Goal: Navigation & Orientation: Find specific page/section

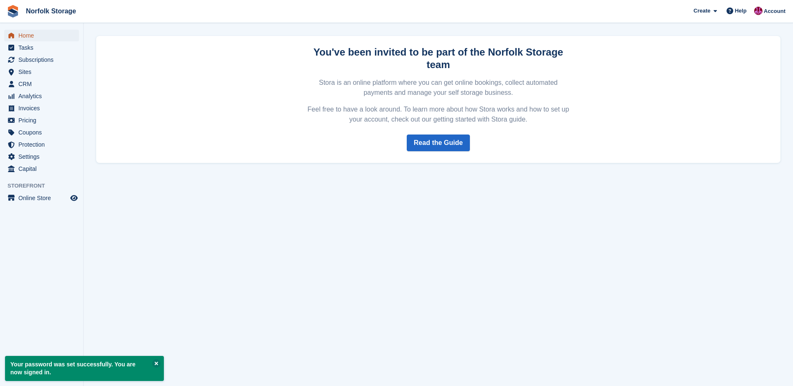
click at [33, 35] on span "Home" at bounding box center [43, 36] width 50 height 12
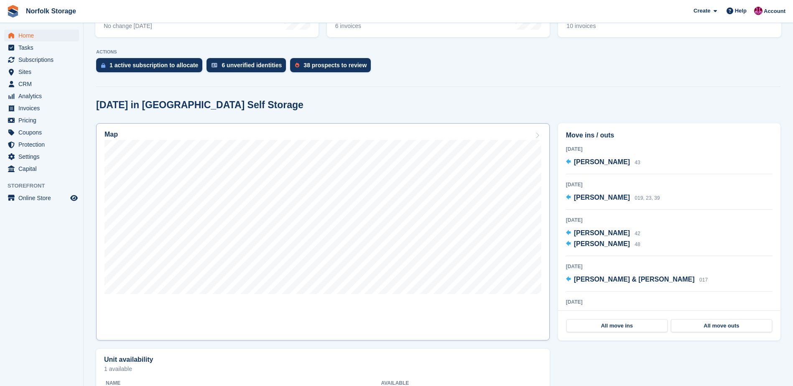
scroll to position [157, 0]
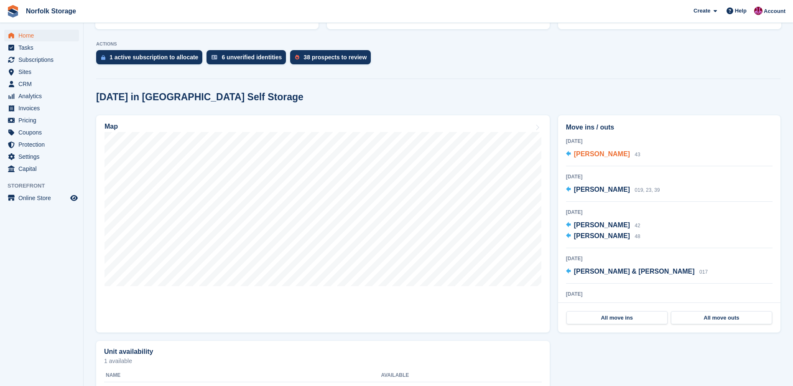
click at [612, 155] on span "[PERSON_NAME]" at bounding box center [602, 154] width 56 height 7
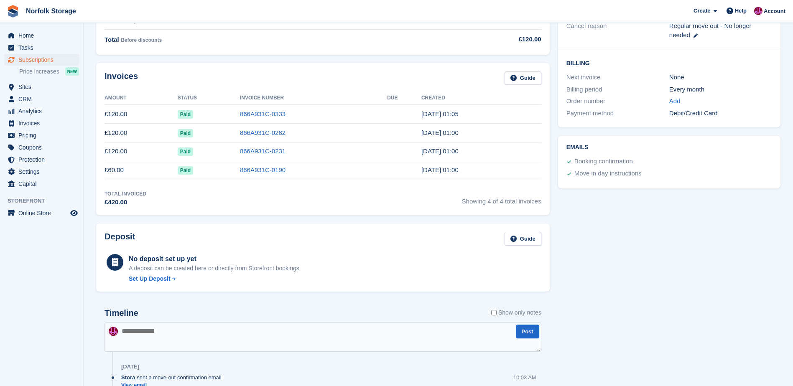
scroll to position [209, 0]
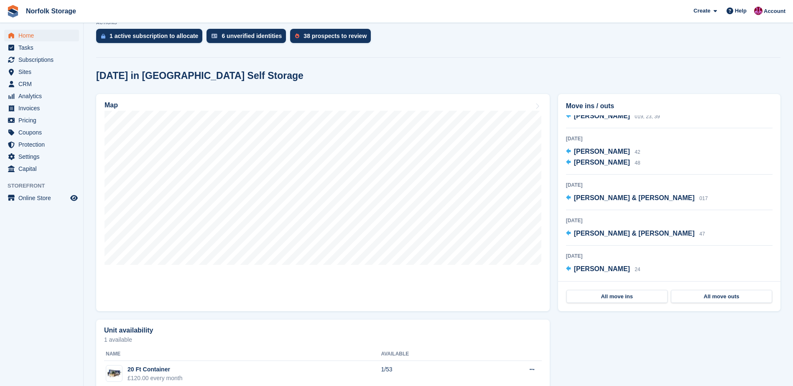
scroll to position [199, 0]
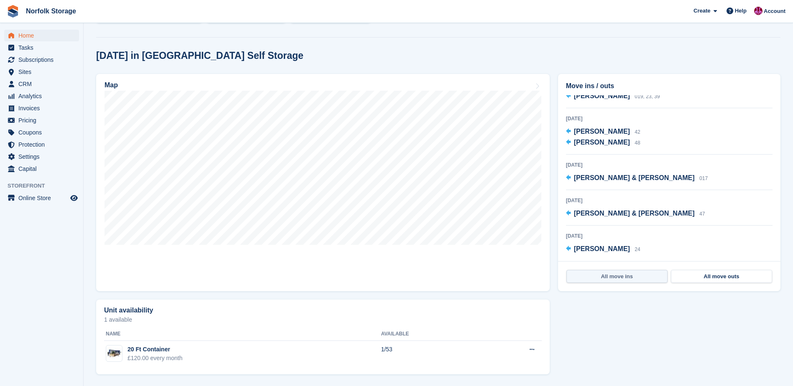
click at [628, 277] on link "All move ins" at bounding box center [617, 276] width 101 height 13
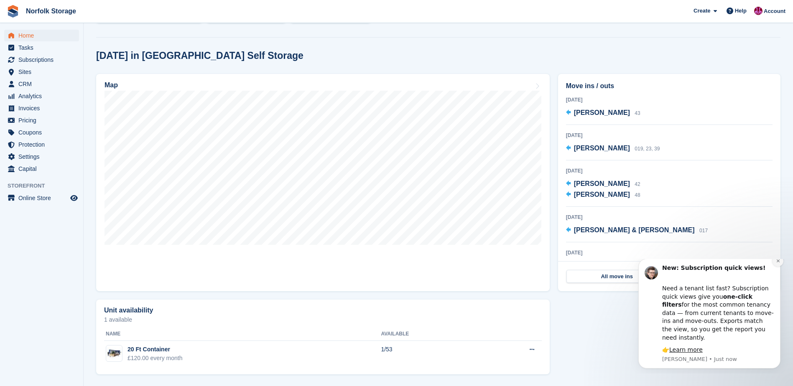
click at [780, 263] on icon "Dismiss notification" at bounding box center [778, 261] width 5 height 5
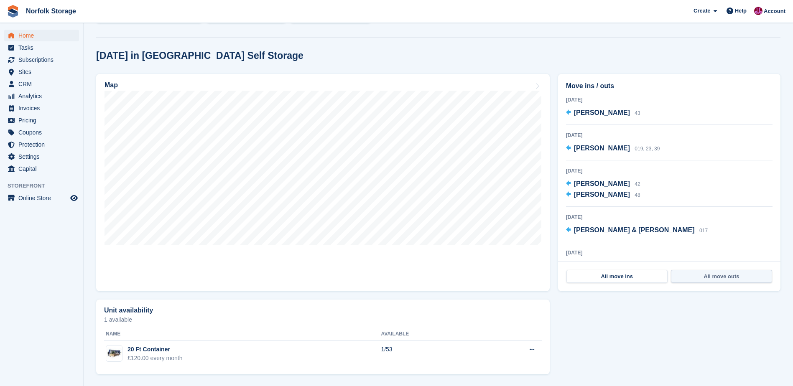
click at [749, 276] on link "All move outs" at bounding box center [721, 276] width 101 height 13
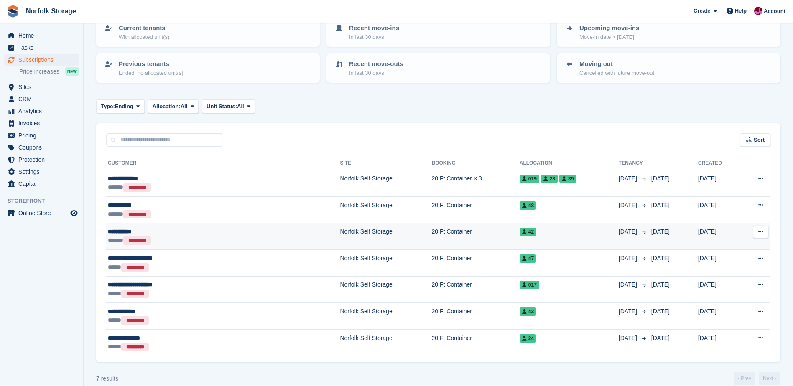
scroll to position [73, 0]
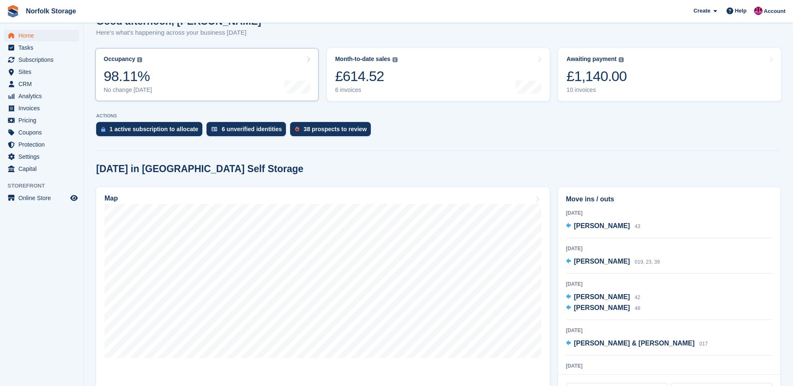
scroll to position [73, 0]
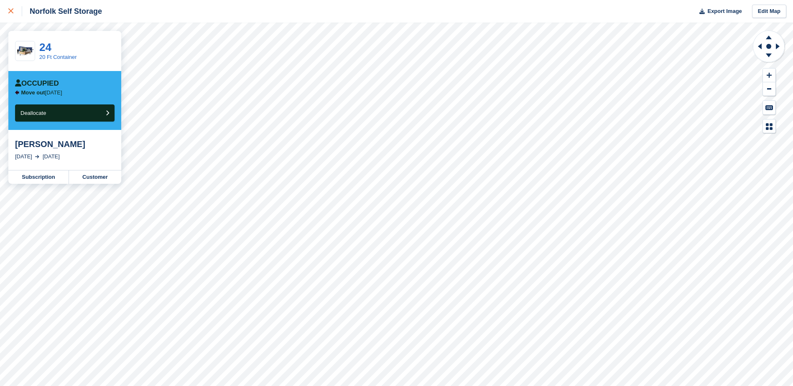
click at [8, 9] on icon at bounding box center [10, 10] width 5 height 5
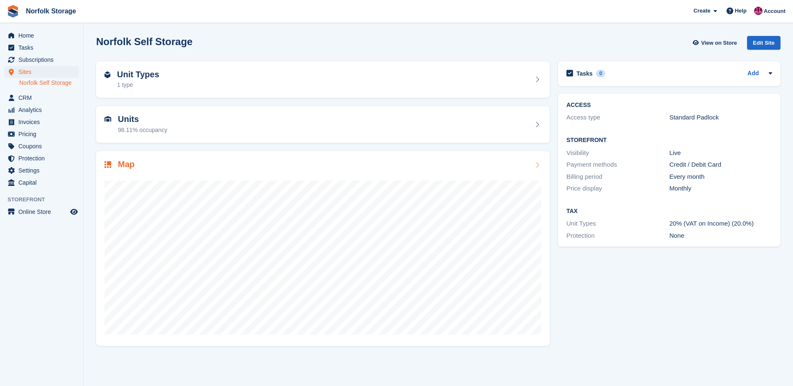
click at [123, 164] on h2 "Map" at bounding box center [126, 165] width 17 height 10
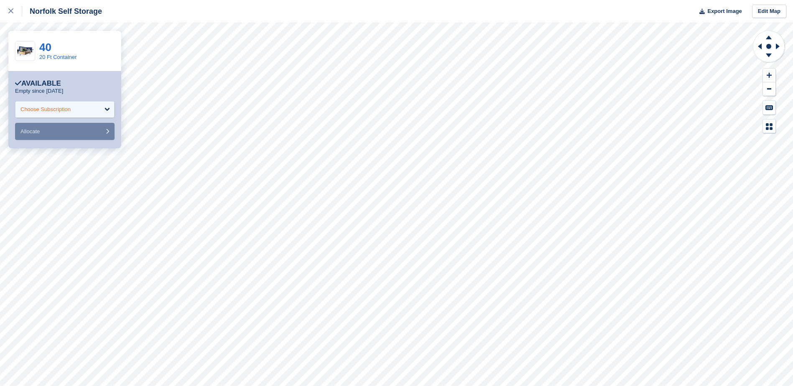
click at [74, 105] on div "Choose Subscription" at bounding box center [65, 109] width 100 height 17
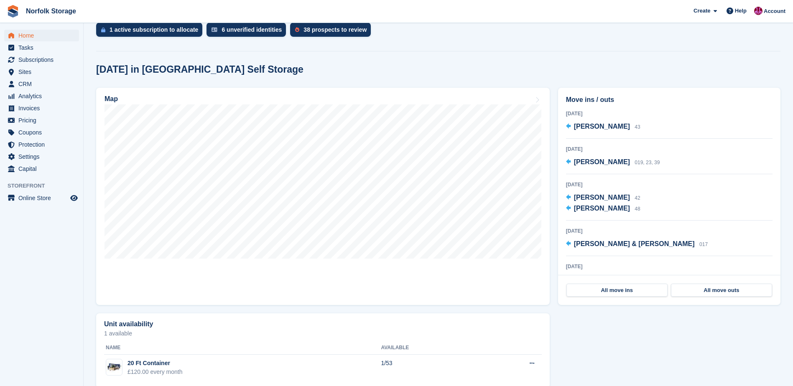
scroll to position [199, 0]
